Goal: Check status

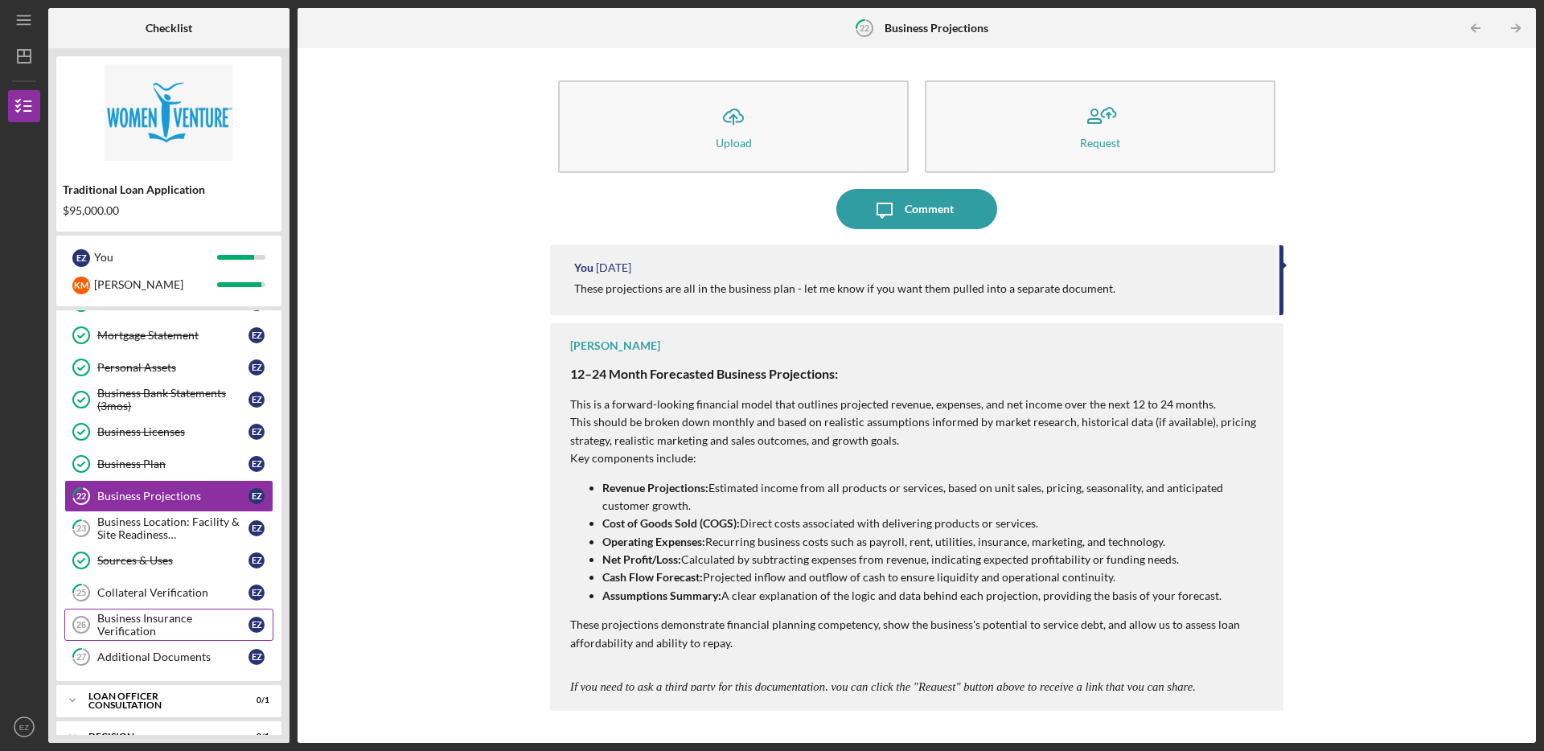
scroll to position [316, 0]
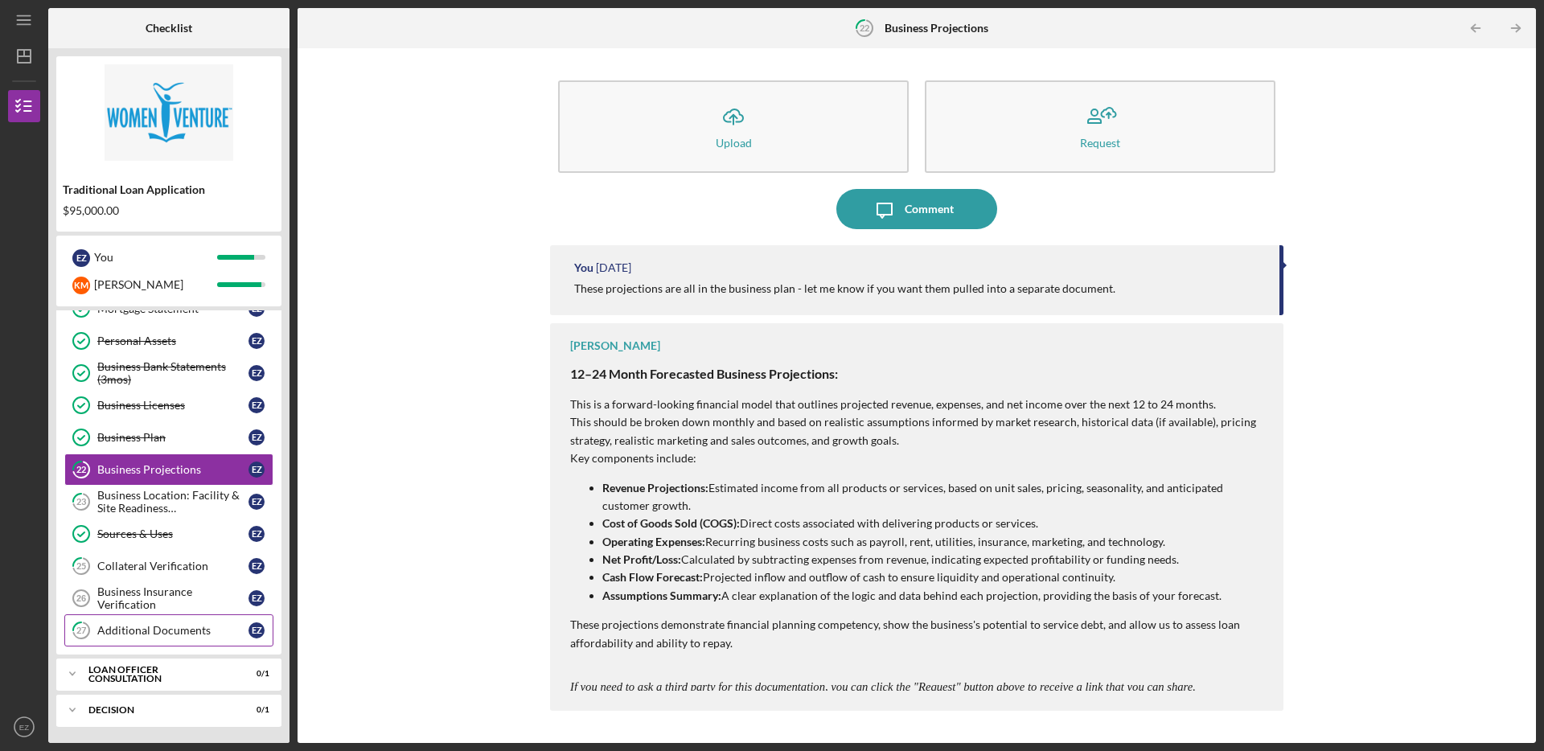
click at [165, 630] on div "Additional Documents" at bounding box center [172, 630] width 151 height 13
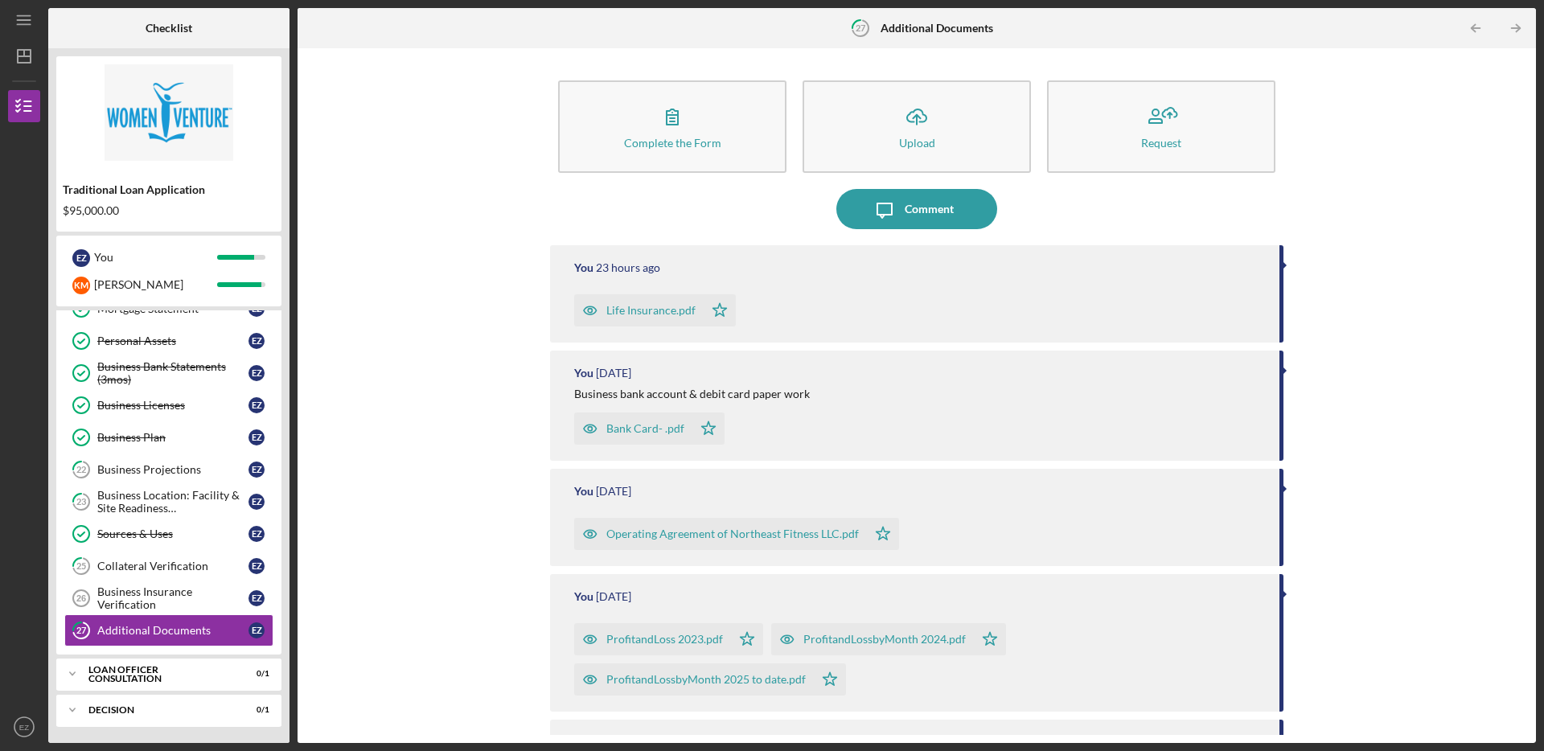
click at [659, 314] on div "Life Insurance.pdf" at bounding box center [650, 310] width 89 height 13
